Goal: Register for event/course

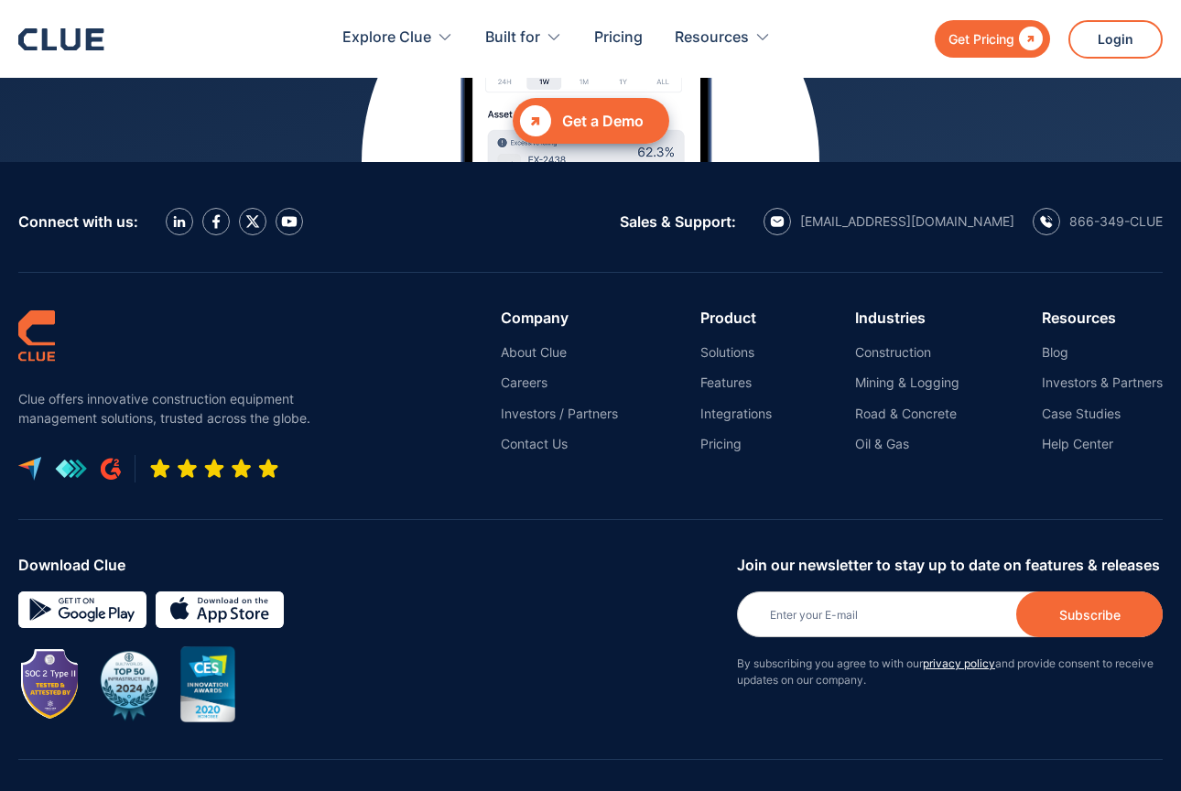
scroll to position [8311, 0]
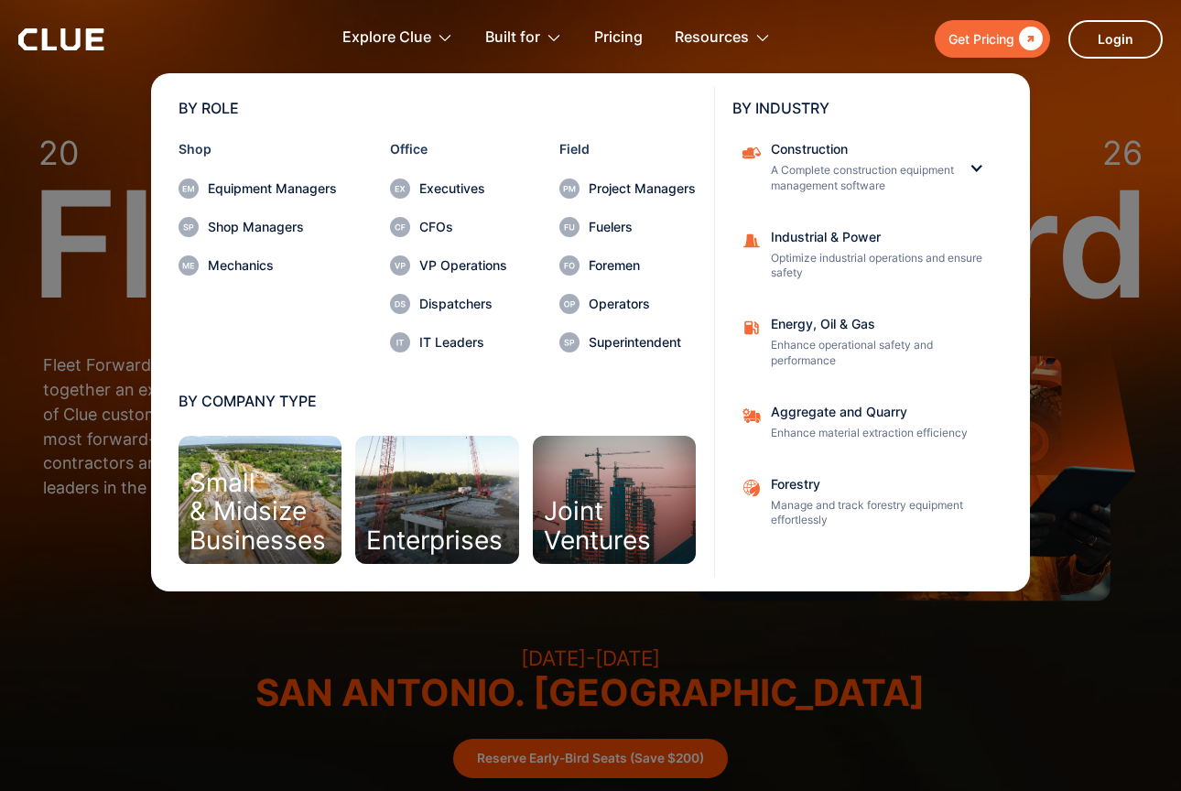
scroll to position [5, 0]
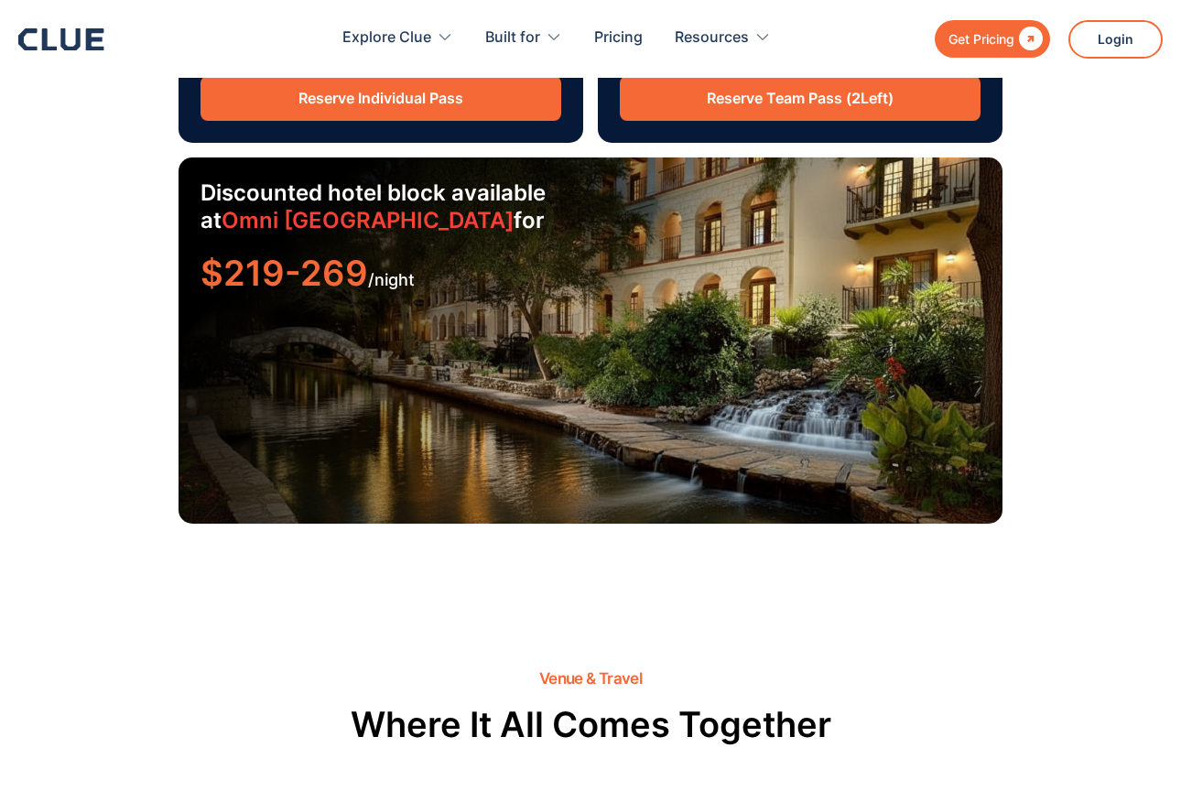
scroll to position [2877, 0]
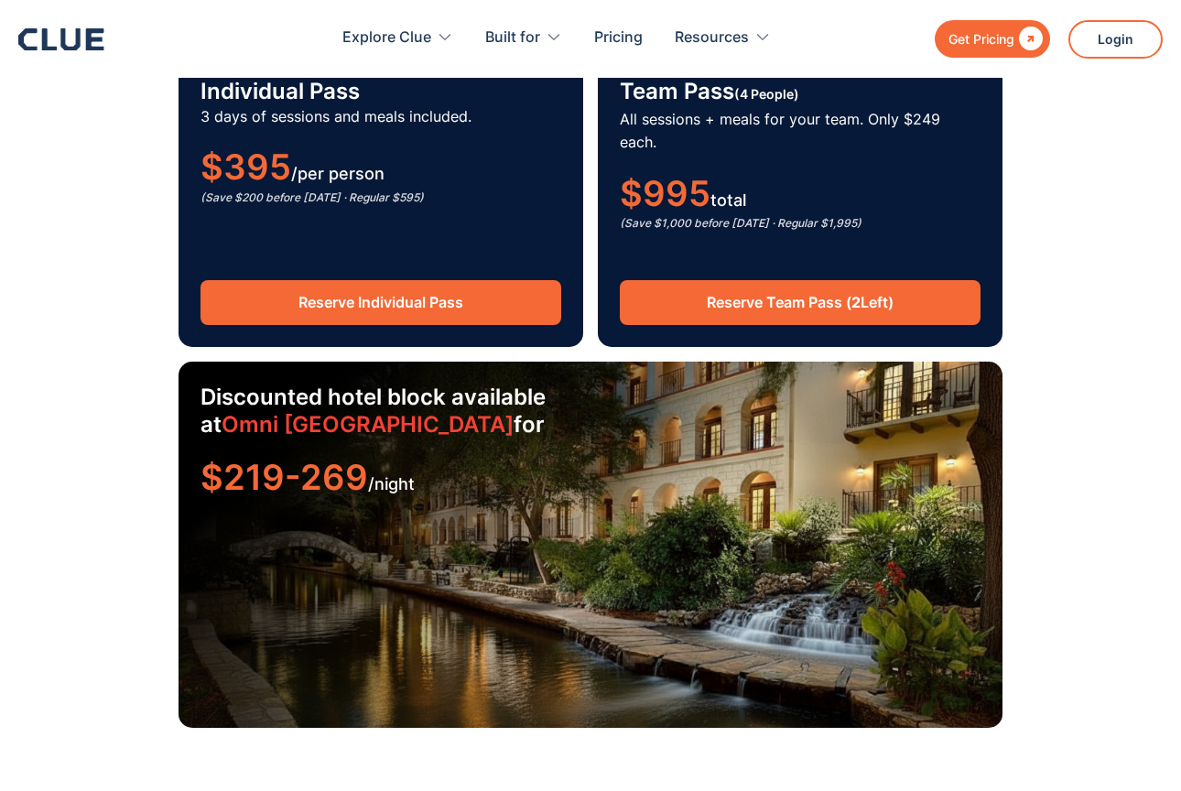
click at [380, 411] on link "Omni La Mansión del Río" at bounding box center [368, 424] width 292 height 27
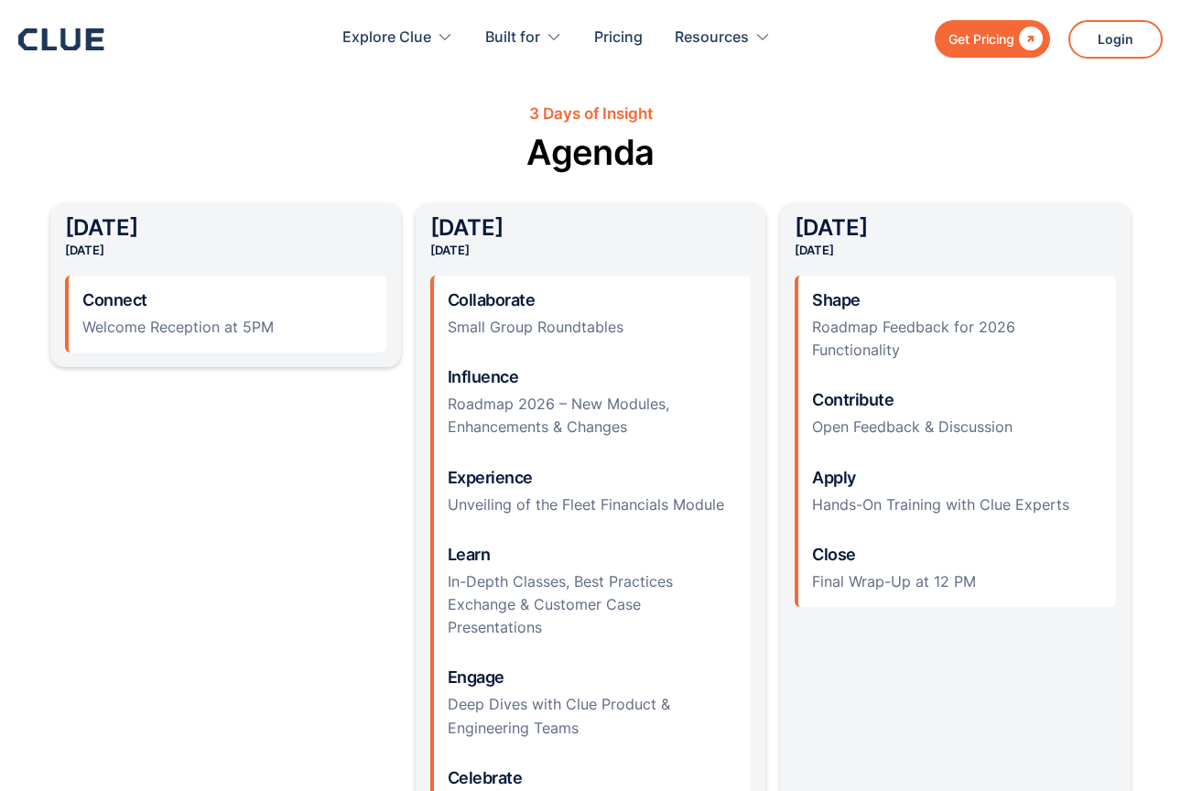
scroll to position [1704, 0]
